Goal: Task Accomplishment & Management: Manage account settings

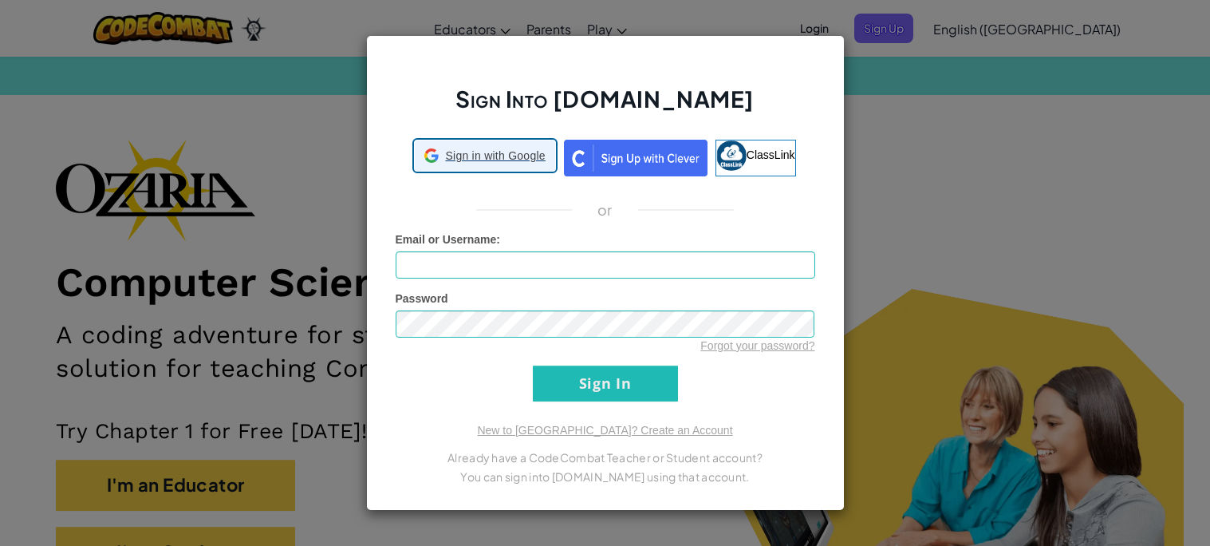
click at [522, 156] on span "Sign in with Google" at bounding box center [495, 156] width 100 height 16
click at [1064, 129] on div "Sign Into [DOMAIN_NAME] Sign in with Google Sign in with Google. Opens in new t…" at bounding box center [605, 273] width 1210 height 546
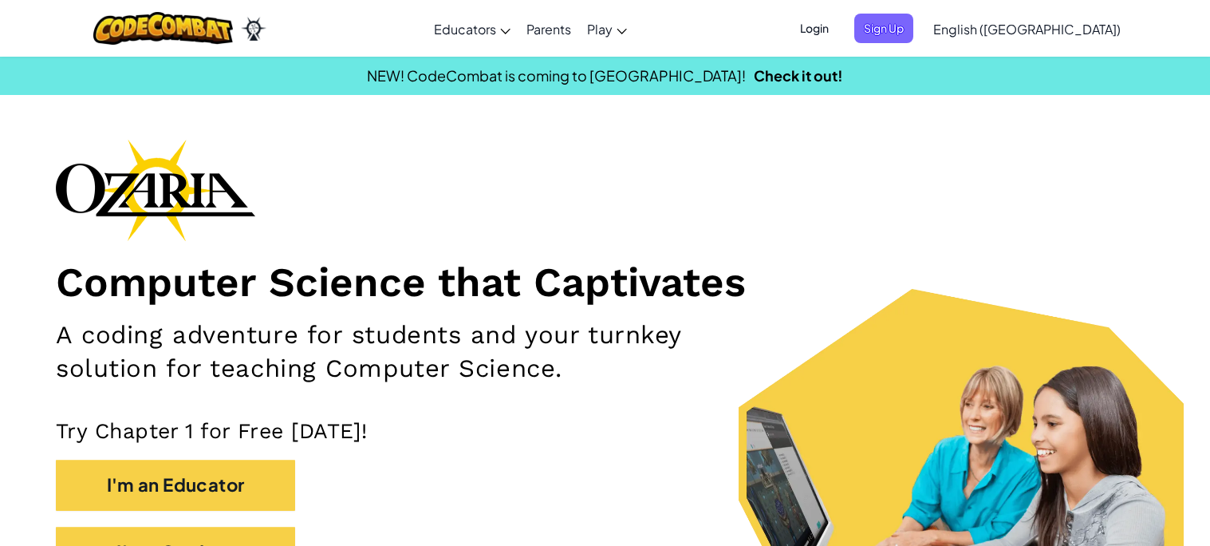
click at [839, 26] on span "Login" at bounding box center [815, 29] width 48 height 30
